Goal: Register for event/course

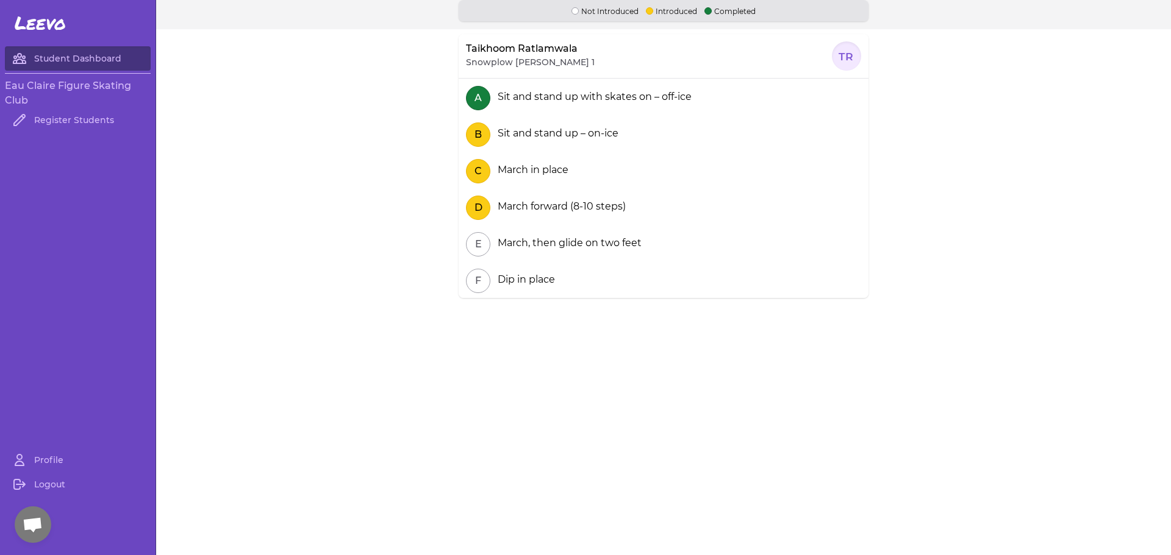
click at [70, 84] on h3 "Eau Claire Figure Skating Club" at bounding box center [78, 93] width 146 height 29
click at [70, 55] on link "Student Dashboard" at bounding box center [78, 58] width 146 height 24
click at [23, 85] on h3 "Eau Claire Figure Skating Club" at bounding box center [78, 93] width 146 height 29
click at [53, 124] on link "Register Students" at bounding box center [78, 120] width 146 height 24
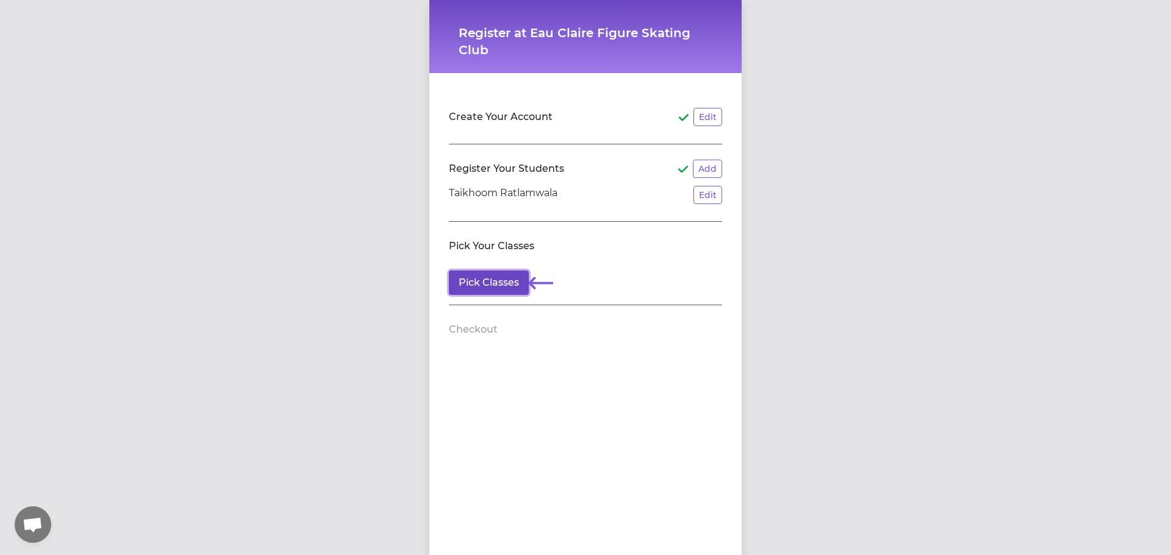
click at [503, 284] on button "Pick Classes" at bounding box center [489, 283] width 80 height 24
click at [704, 169] on button "Add" at bounding box center [707, 169] width 29 height 18
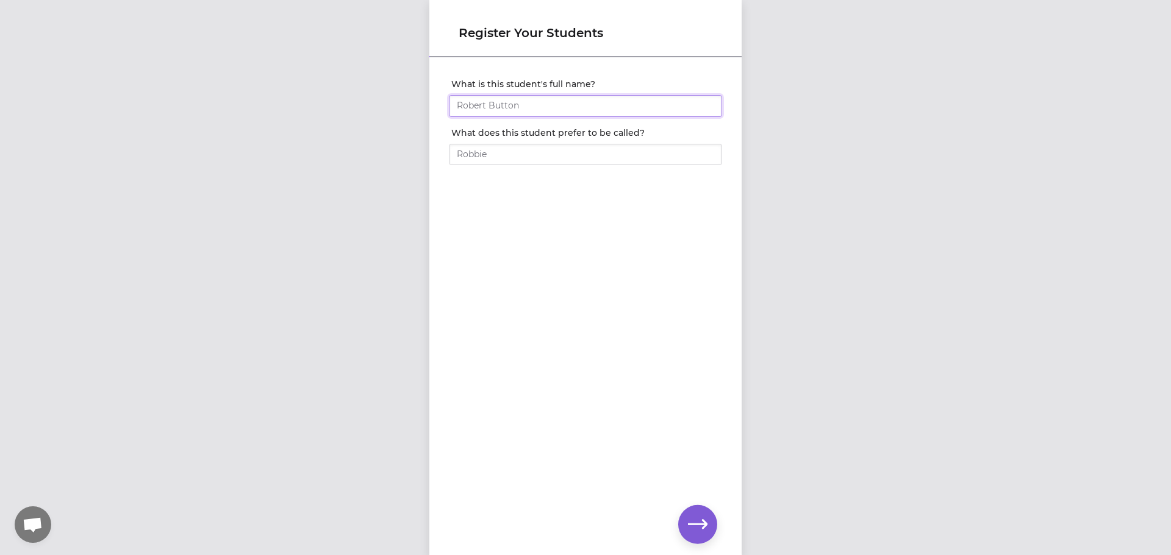
click at [515, 109] on input "What is this student's full name?" at bounding box center [585, 106] width 273 height 22
type input "[PERSON_NAME]"
click at [706, 515] on icon "button" at bounding box center [698, 525] width 20 height 20
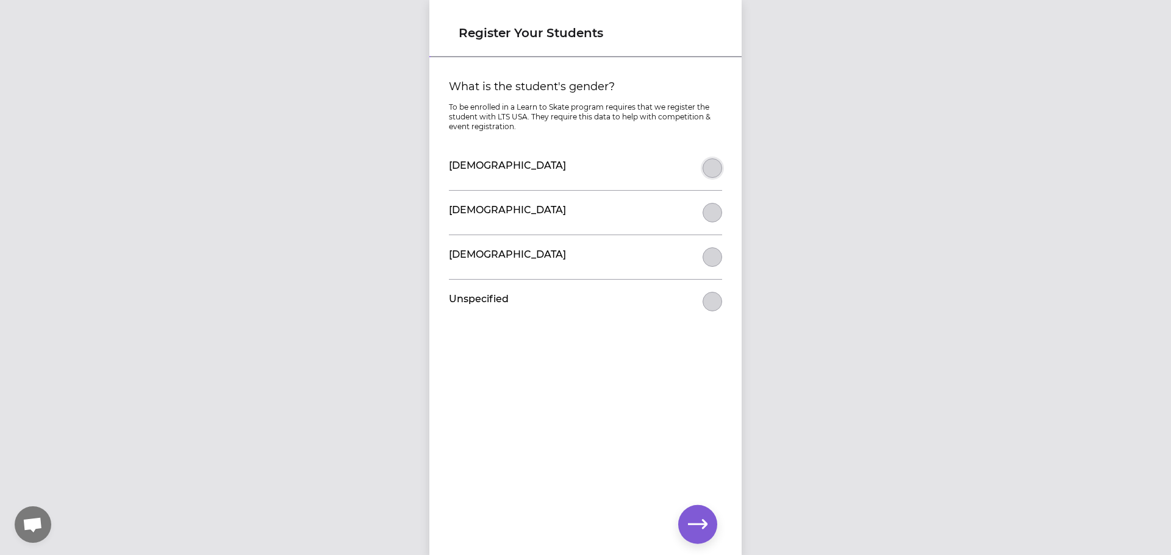
click at [707, 167] on button "What is the student's gender?" at bounding box center [712, 169] width 20 height 20
click at [678, 526] on button "button" at bounding box center [697, 524] width 39 height 39
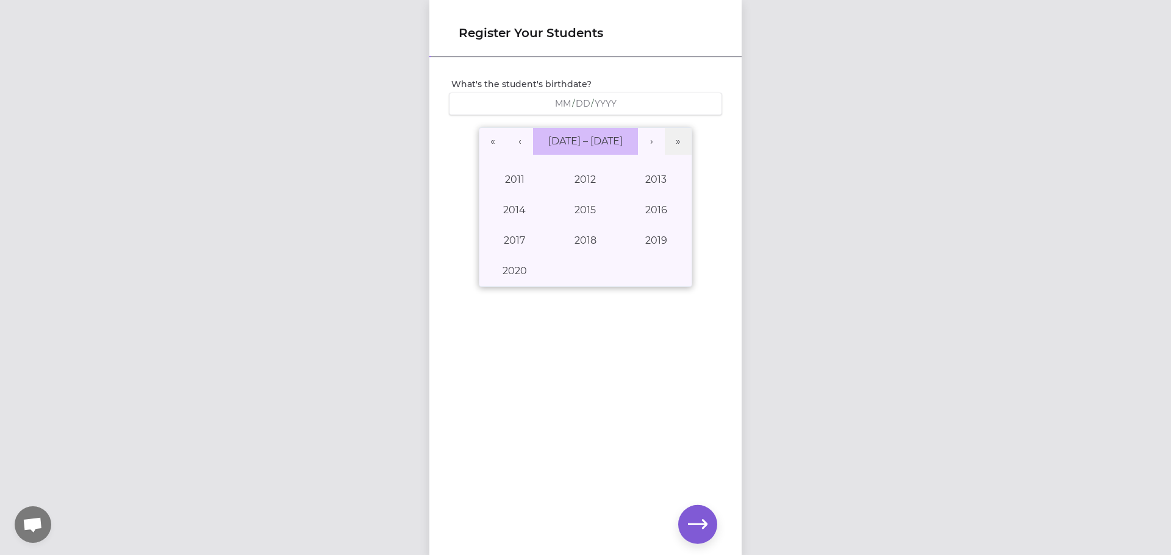
click at [558, 140] on span "[DATE] – [DATE]" at bounding box center [585, 141] width 74 height 12
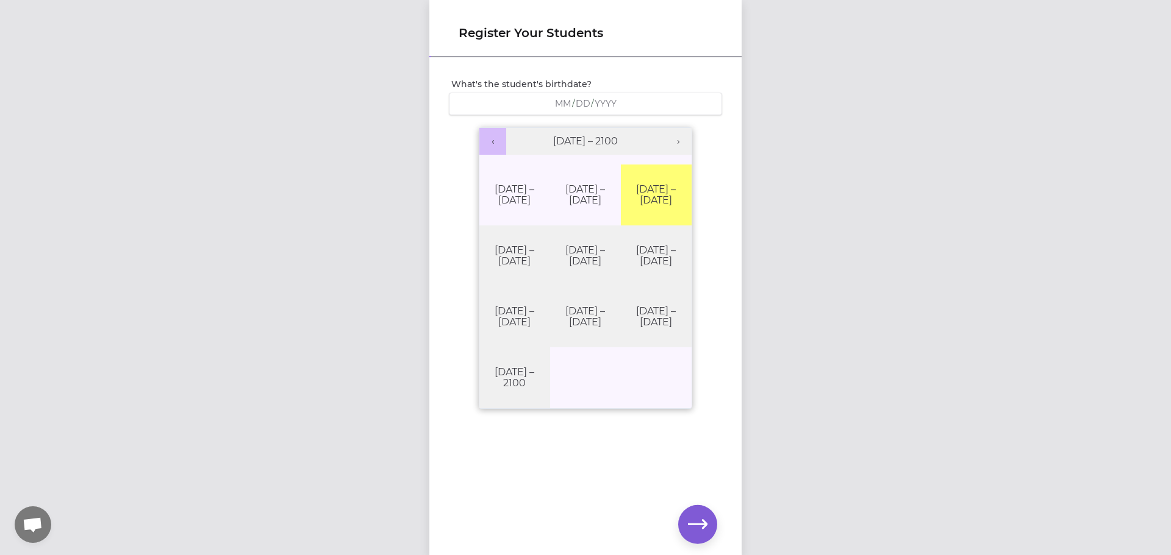
click at [488, 141] on button "‹" at bounding box center [492, 141] width 27 height 27
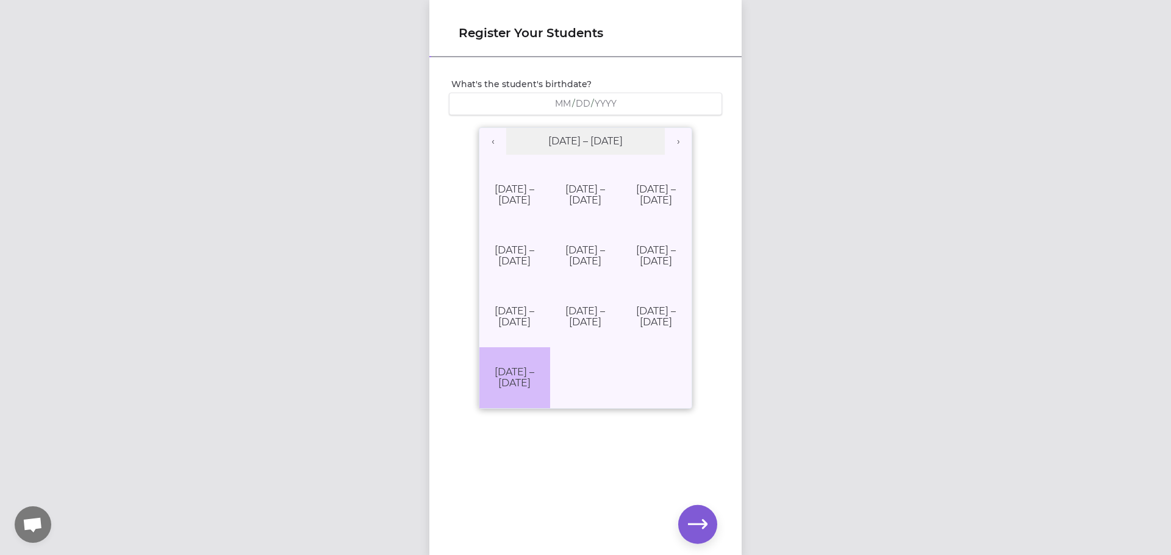
click at [522, 348] on button "[DATE] – [DATE]" at bounding box center [514, 378] width 71 height 61
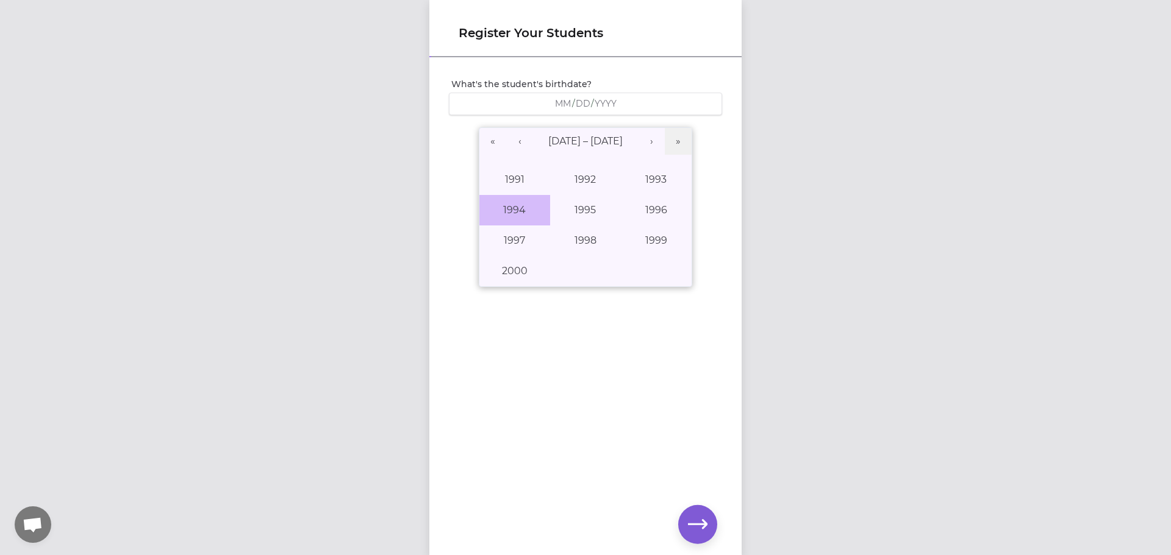
click at [529, 219] on button "1994" at bounding box center [514, 210] width 71 height 30
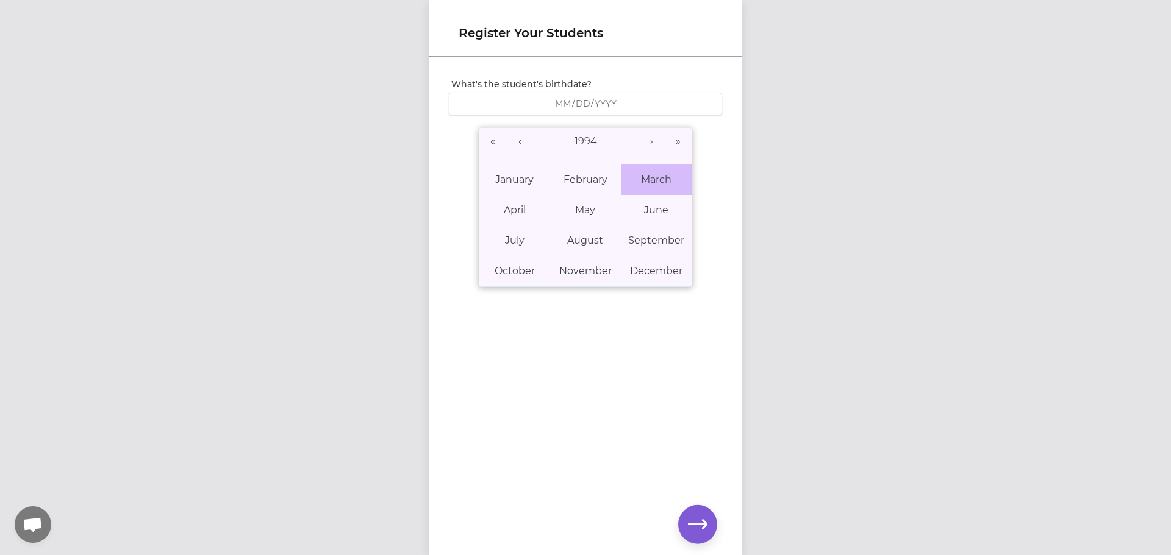
click at [658, 192] on button "March" at bounding box center [656, 180] width 71 height 30
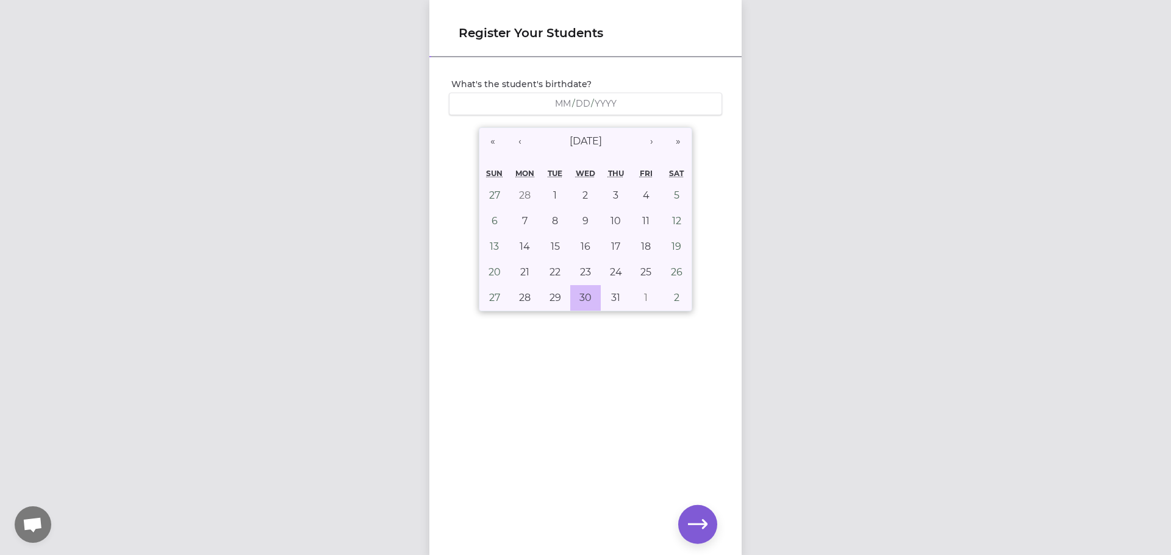
click at [583, 294] on abbr "30" at bounding box center [585, 298] width 12 height 12
type input "[DATE]"
type input "3"
type input "30"
type input "1994"
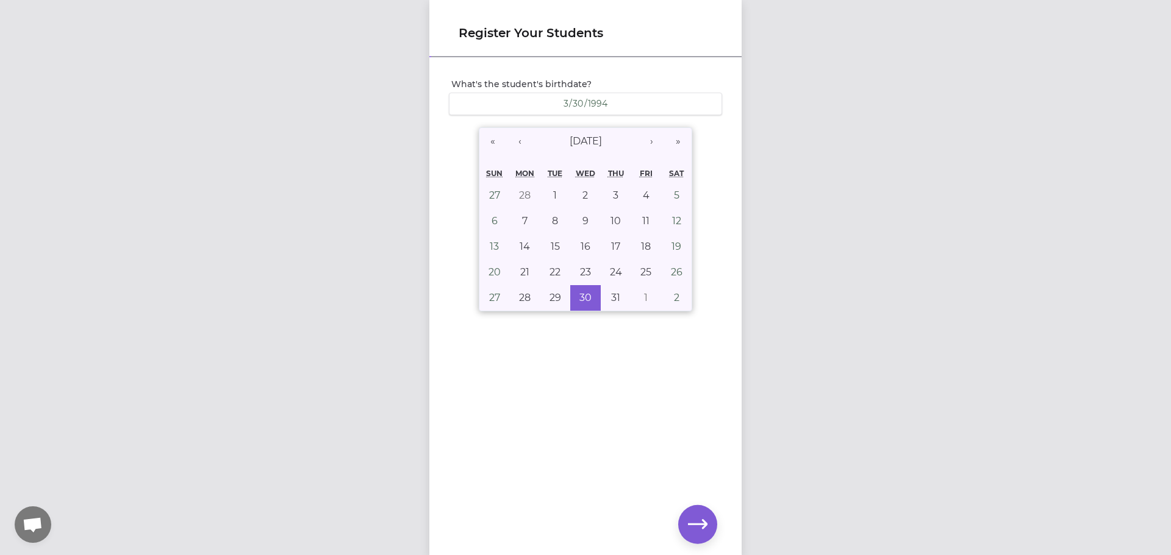
click at [672, 373] on div "What's the student's birthdate? [DEMOGRAPHIC_DATA] [DEMOGRAPHIC_DATA] « ‹ [DATE…" at bounding box center [585, 287] width 312 height 456
click at [680, 429] on div "What's the student's birthdate? [DEMOGRAPHIC_DATA] [DEMOGRAPHIC_DATA] « ‹ [DATE…" at bounding box center [585, 287] width 312 height 456
click at [585, 294] on abbr "30" at bounding box center [585, 298] width 12 height 12
click at [608, 378] on div "What's the student's birthdate? [DEMOGRAPHIC_DATA] [DEMOGRAPHIC_DATA] « ‹ [DATE…" at bounding box center [585, 287] width 312 height 456
click at [704, 519] on icon "button" at bounding box center [698, 525] width 20 height 20
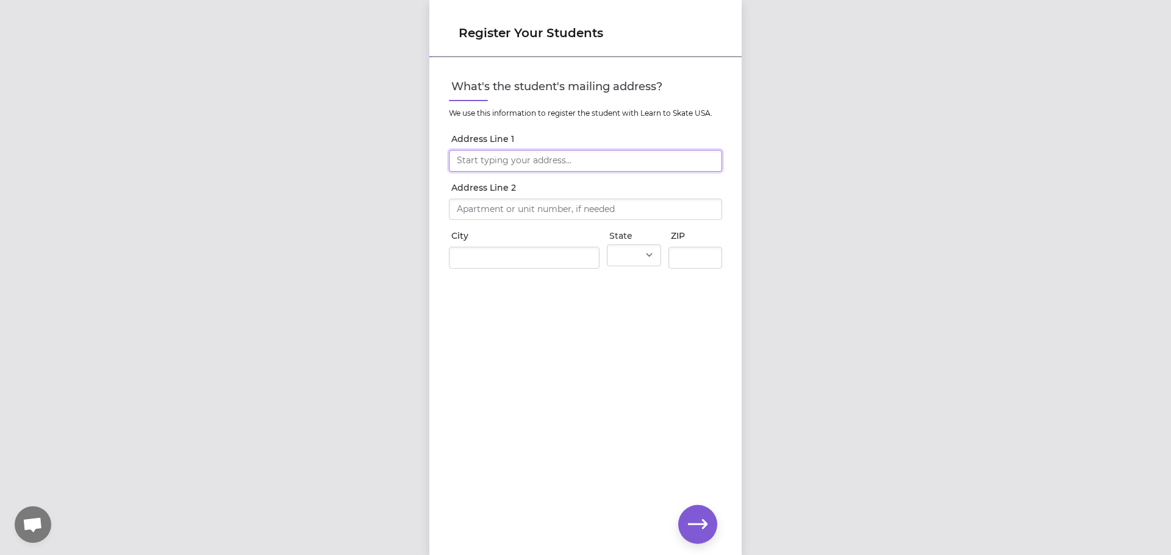
click at [516, 165] on input "Address Line 1" at bounding box center [585, 161] width 273 height 22
type input "2775 [PERSON_NAME] Dr"
type input "Eau Claire"
select select "WI"
type input "54703"
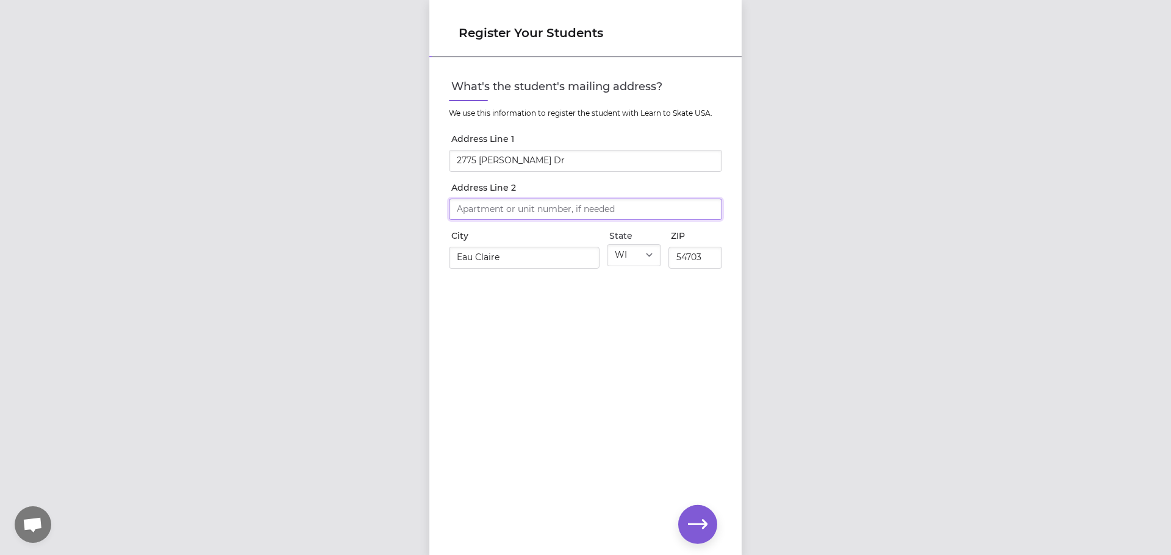
click at [538, 212] on input "Address Line 2" at bounding box center [585, 210] width 273 height 22
type input "212"
click at [705, 514] on button "button" at bounding box center [697, 524] width 39 height 39
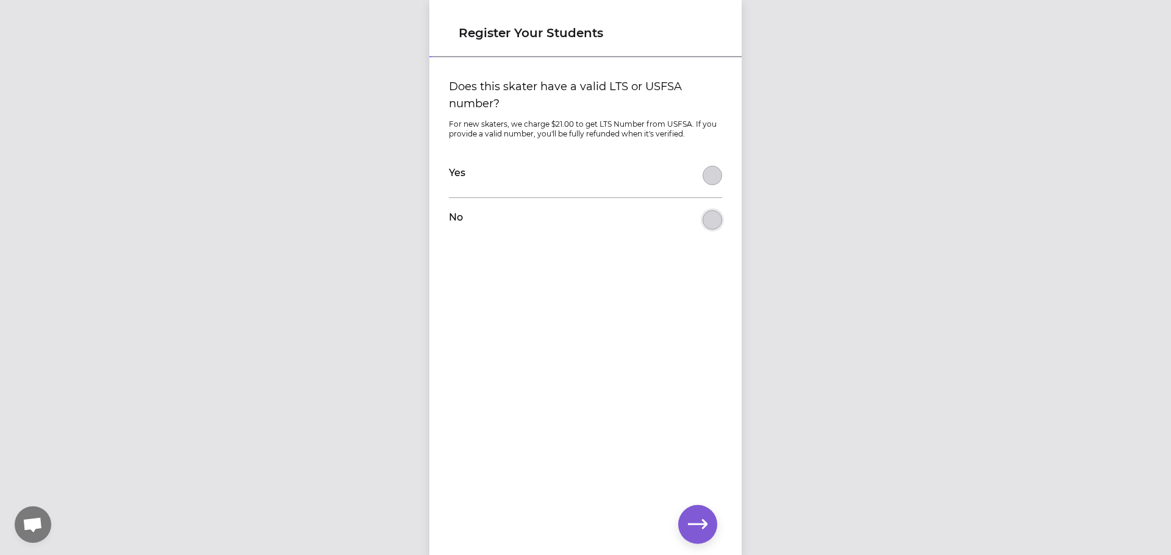
click at [708, 185] on button "Does this skater have a valid LTS or USFSA number?" at bounding box center [712, 176] width 20 height 20
click at [700, 524] on icon "button" at bounding box center [698, 524] width 20 height 9
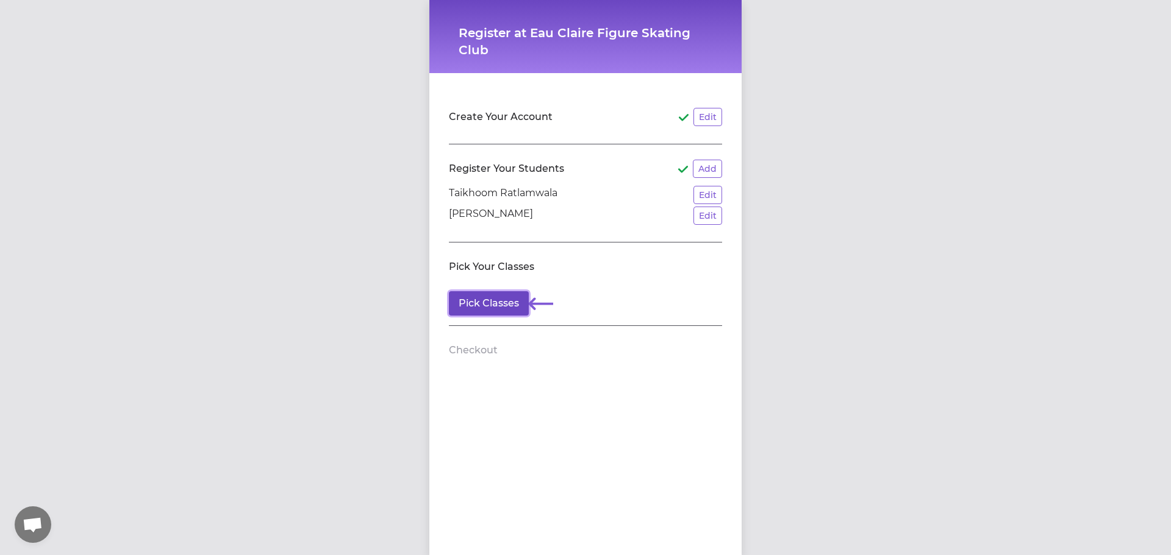
click at [507, 300] on button "Pick Classes" at bounding box center [489, 303] width 80 height 24
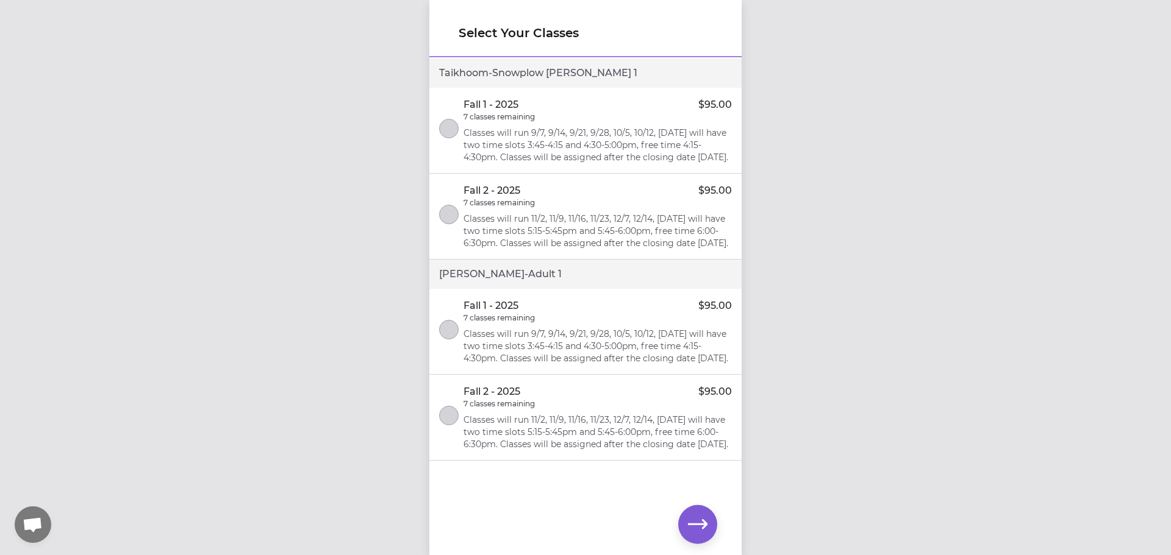
click at [787, 190] on div "Select Your Classes Taikhoom - Snowplow [PERSON_NAME] 1 Fall 1 - 2025 $95.00 7 …" at bounding box center [585, 277] width 1171 height 555
